Goal: Task Accomplishment & Management: Use online tool/utility

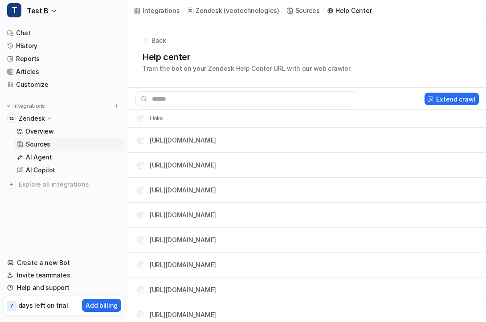
scroll to position [58, 0]
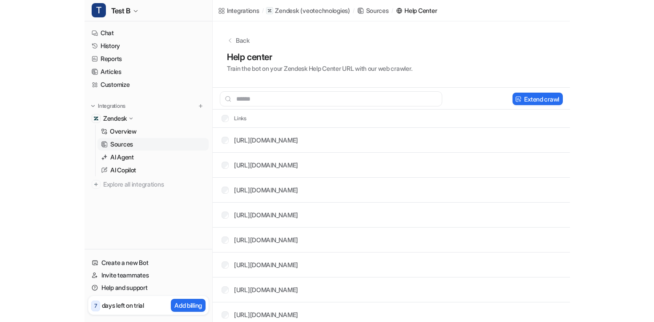
scroll to position [21, 0]
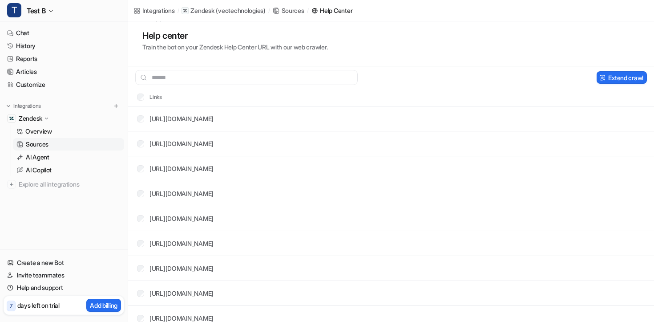
click at [46, 145] on p "Sources" at bounding box center [37, 144] width 23 height 9
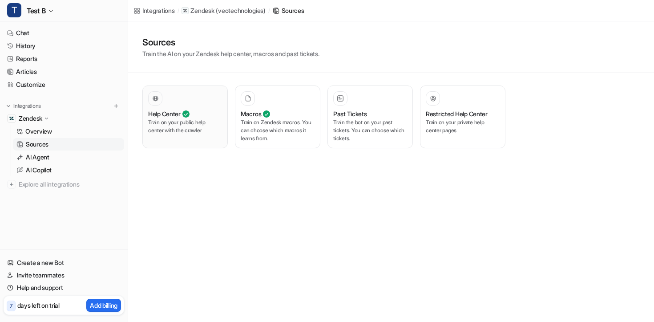
click at [175, 108] on div "Help Center Train on your public help center with the crawler" at bounding box center [185, 116] width 74 height 51
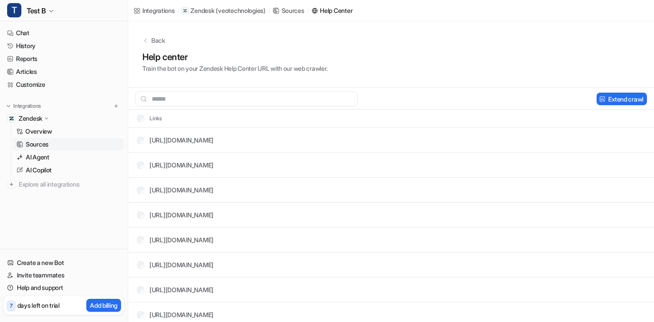
click at [52, 143] on link "Sources" at bounding box center [68, 144] width 111 height 12
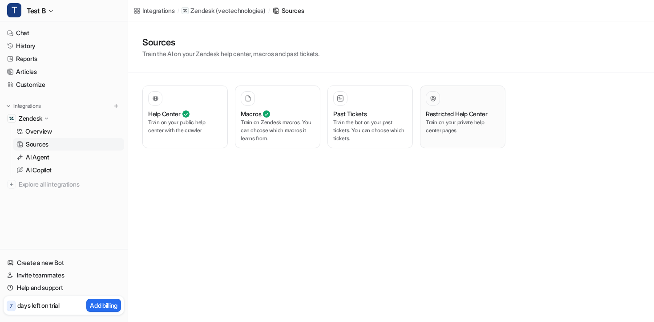
click at [454, 100] on div at bounding box center [463, 98] width 74 height 14
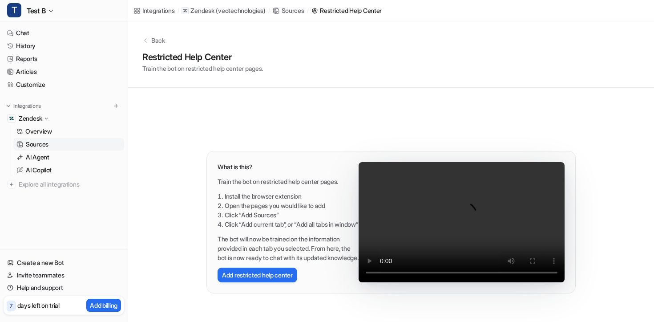
scroll to position [25, 0]
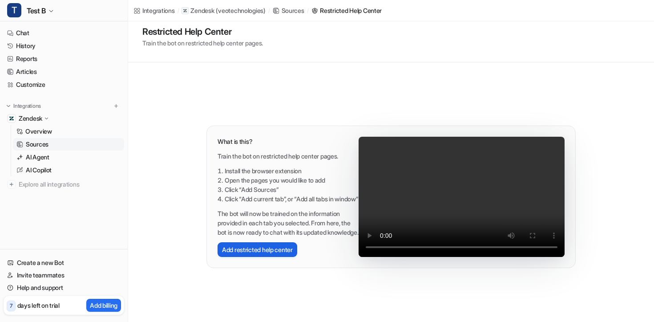
click at [269, 257] on button "Add restricted help center" at bounding box center [258, 249] width 80 height 15
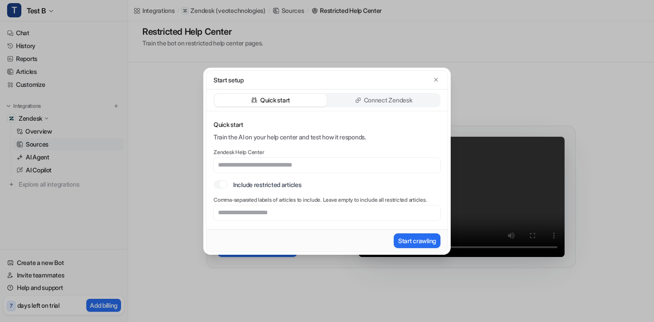
click at [384, 98] on p "Connect Zendesk" at bounding box center [388, 100] width 49 height 9
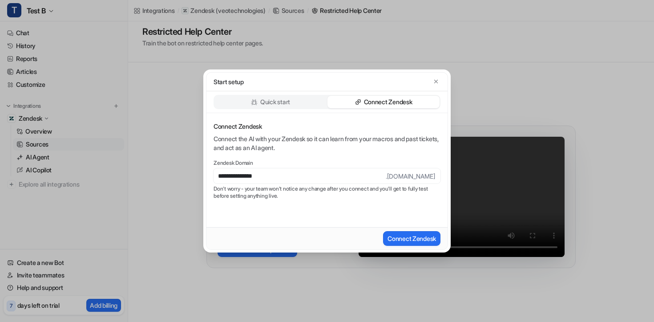
type input "**********"
click at [383, 231] on button "Connect Zendesk" at bounding box center [411, 238] width 57 height 15
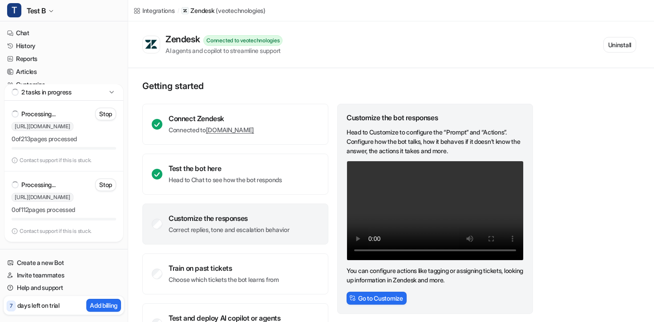
click at [43, 159] on p "Contact support if this is stuck." at bounding box center [56, 160] width 72 height 7
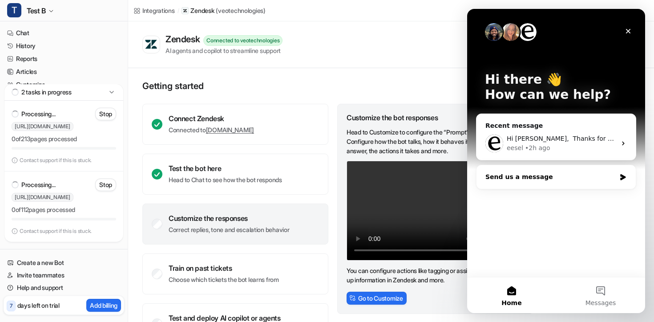
click at [529, 172] on div "Send us a message" at bounding box center [551, 176] width 130 height 9
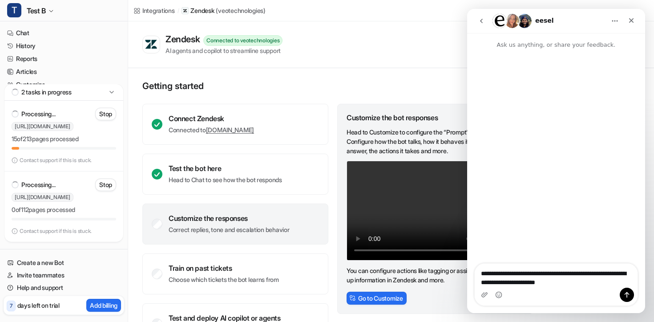
type textarea "**********"
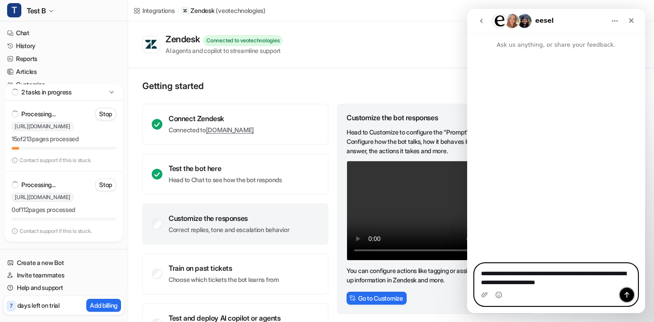
click at [626, 298] on button "Send a message…" at bounding box center [627, 295] width 14 height 14
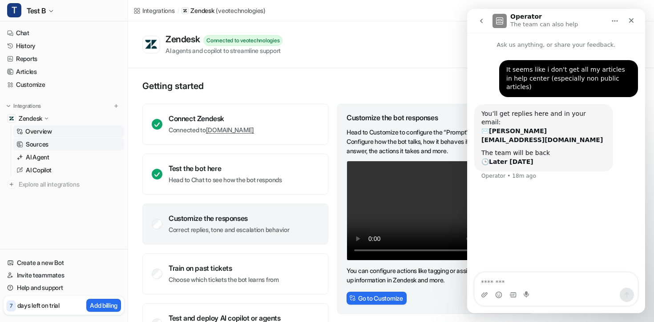
click at [42, 142] on p "Sources" at bounding box center [37, 144] width 23 height 9
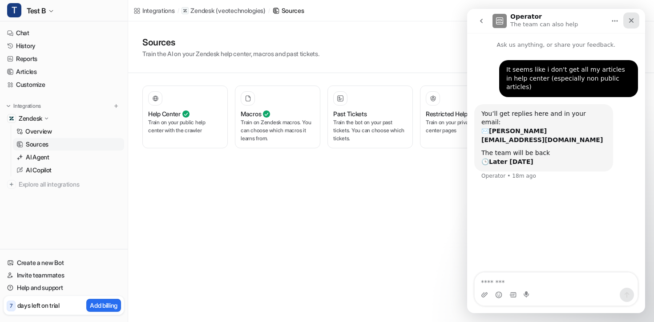
click at [630, 24] on icon "Close" at bounding box center [631, 20] width 7 height 7
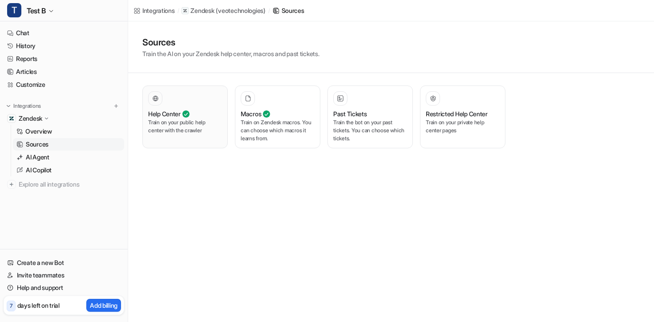
click at [210, 104] on div at bounding box center [185, 98] width 74 height 14
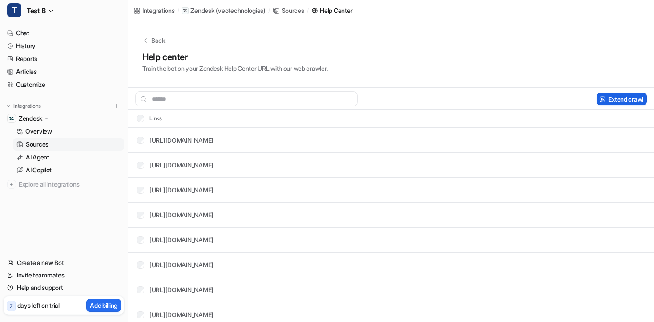
click at [620, 101] on button "Extend crawl" at bounding box center [622, 99] width 50 height 12
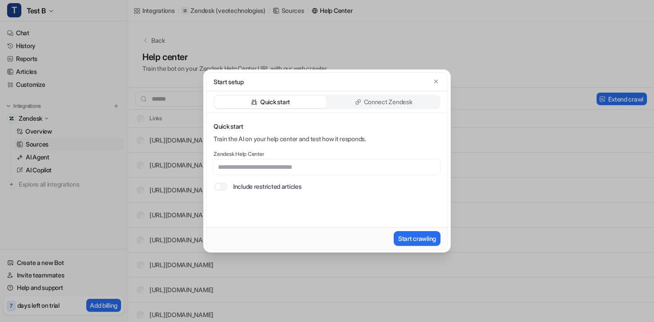
click at [223, 186] on div at bounding box center [221, 186] width 14 height 9
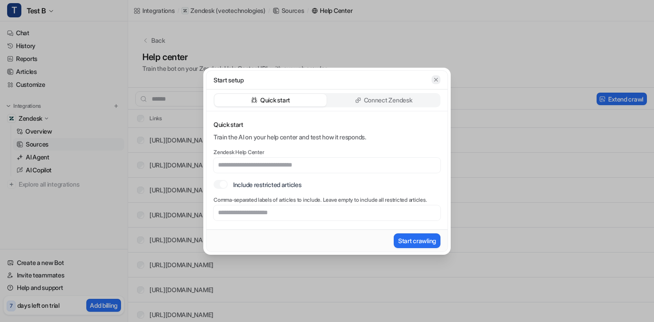
click at [436, 83] on button "button" at bounding box center [436, 79] width 9 height 9
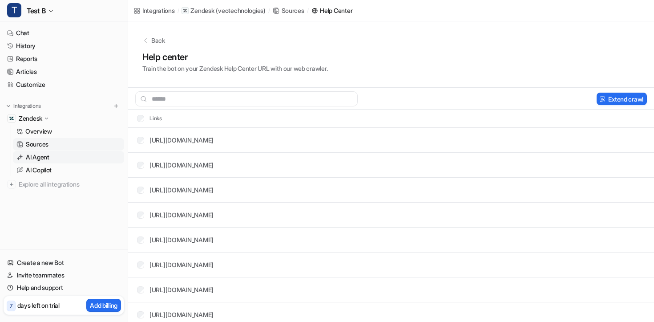
click at [65, 157] on link "AI Agent" at bounding box center [68, 157] width 111 height 12
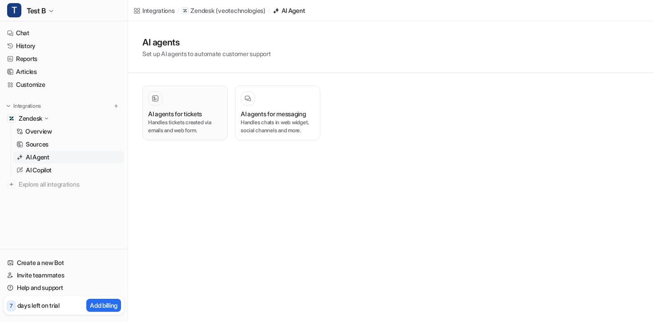
click at [183, 97] on div at bounding box center [185, 98] width 74 height 14
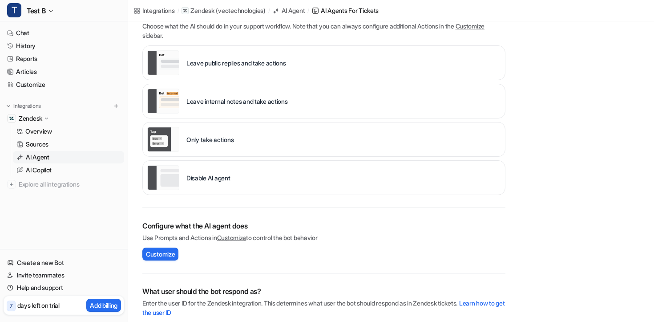
scroll to position [212, 0]
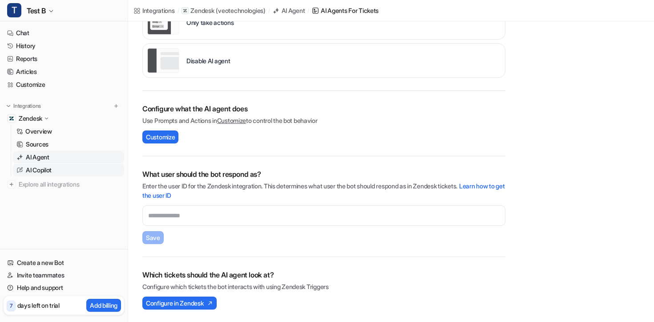
click at [57, 171] on link "AI Copilot" at bounding box center [68, 170] width 111 height 12
